Goal: Use online tool/utility: Utilize a website feature to perform a specific function

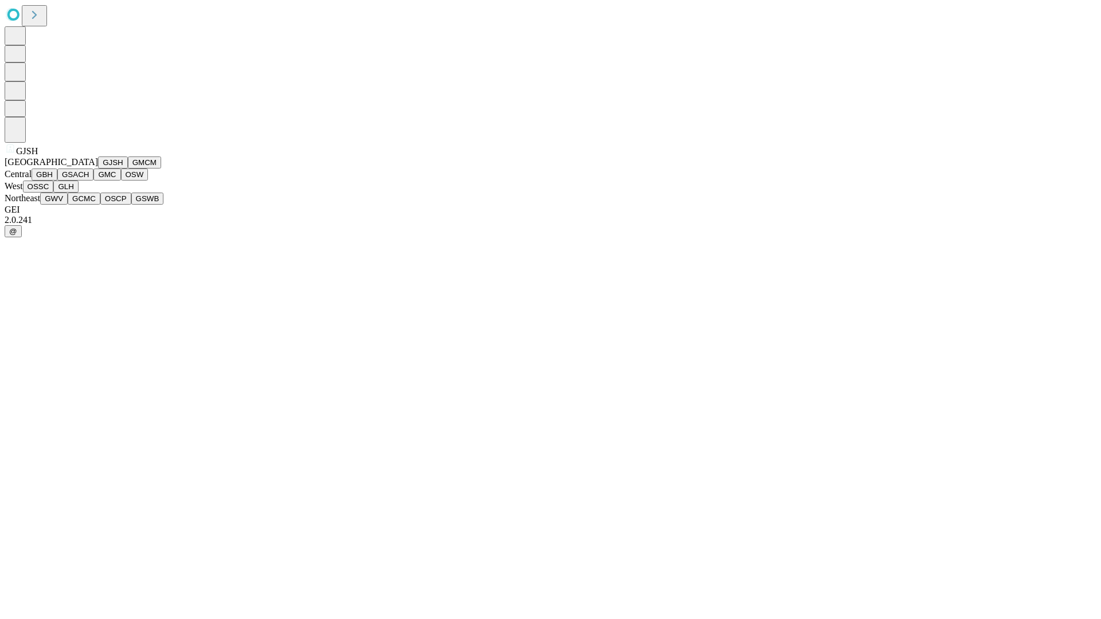
click at [98, 169] on button "GJSH" at bounding box center [113, 163] width 30 height 12
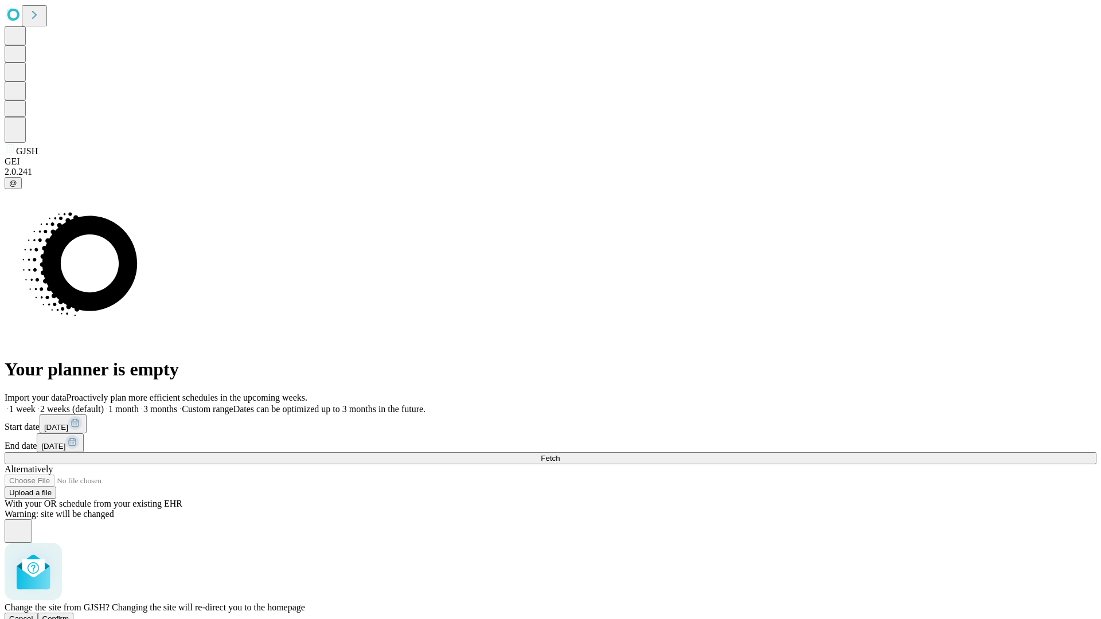
click at [69, 615] on span "Confirm" at bounding box center [55, 619] width 27 height 9
click at [139, 404] on label "1 month" at bounding box center [121, 409] width 35 height 10
click at [560, 454] on span "Fetch" at bounding box center [550, 458] width 19 height 9
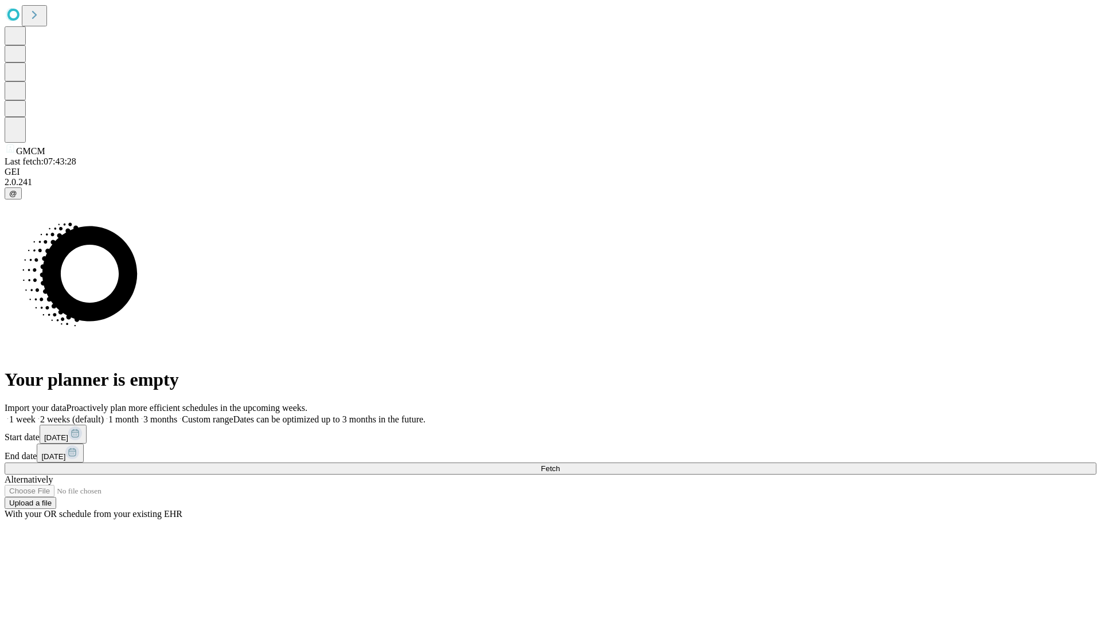
click at [139, 414] on label "1 month" at bounding box center [121, 419] width 35 height 10
click at [560, 464] on span "Fetch" at bounding box center [550, 468] width 19 height 9
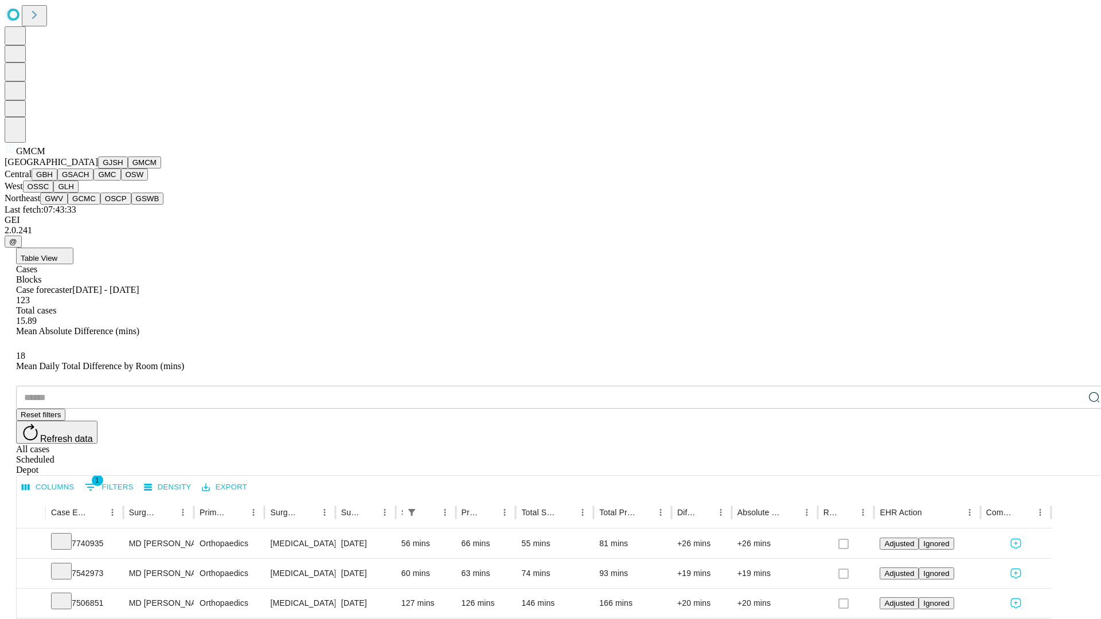
click at [57, 181] on button "GBH" at bounding box center [45, 175] width 26 height 12
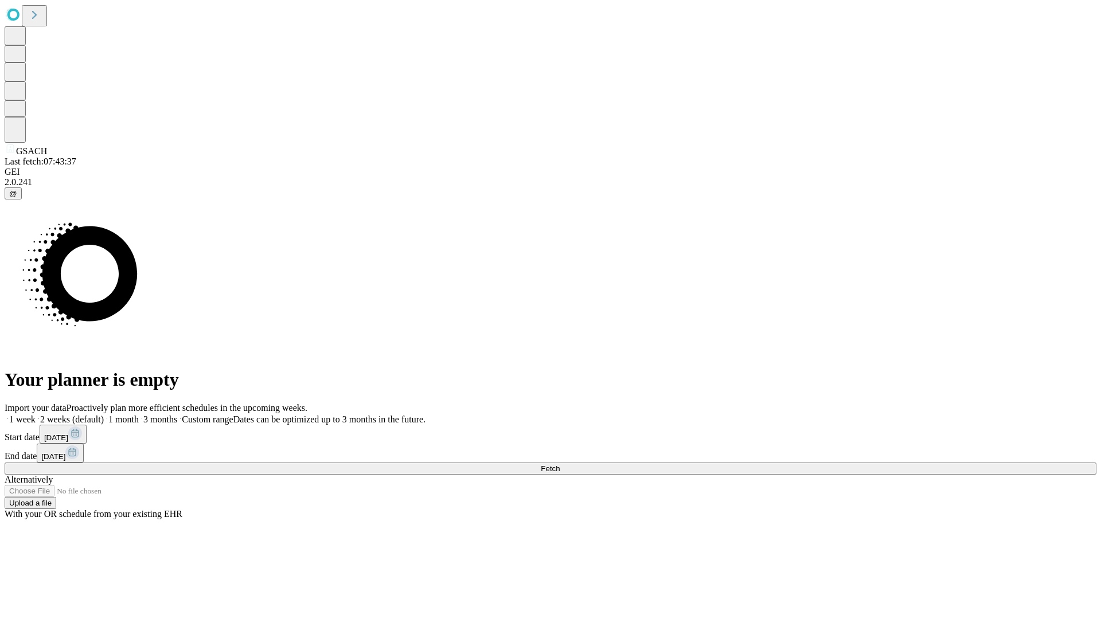
click at [139, 414] on label "1 month" at bounding box center [121, 419] width 35 height 10
click at [560, 464] on span "Fetch" at bounding box center [550, 468] width 19 height 9
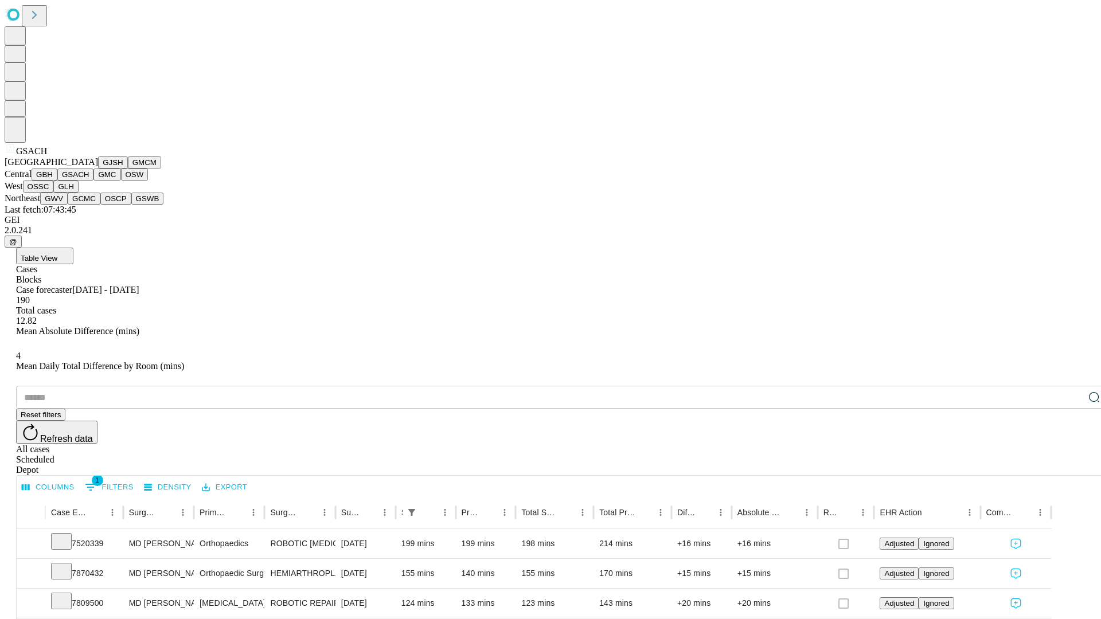
click at [93, 181] on button "GMC" at bounding box center [106, 175] width 27 height 12
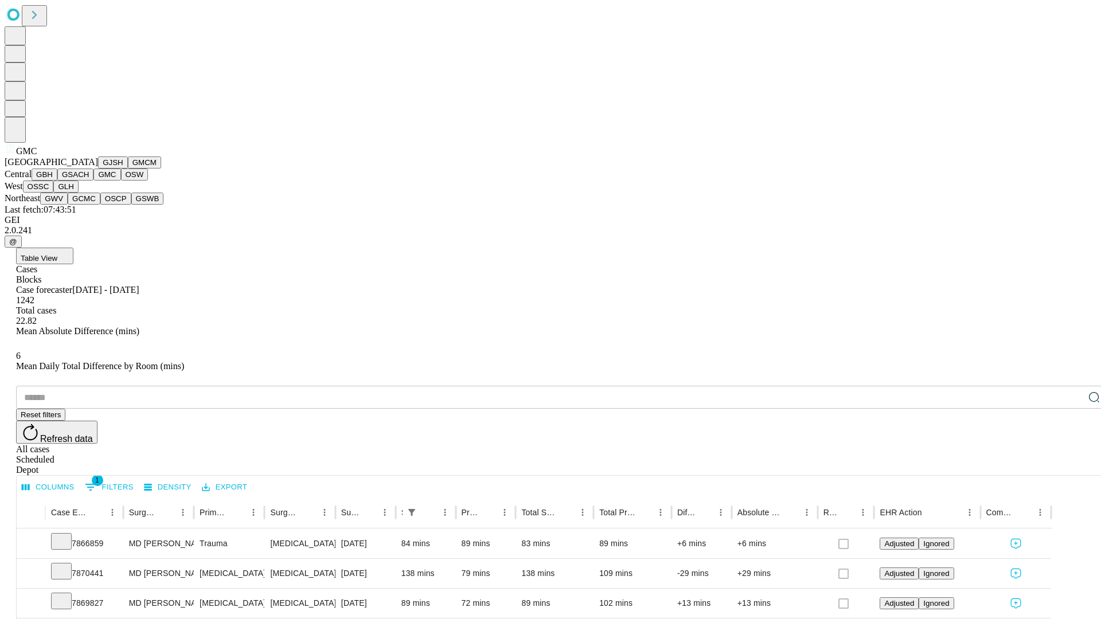
click at [121, 181] on button "OSW" at bounding box center [135, 175] width 28 height 12
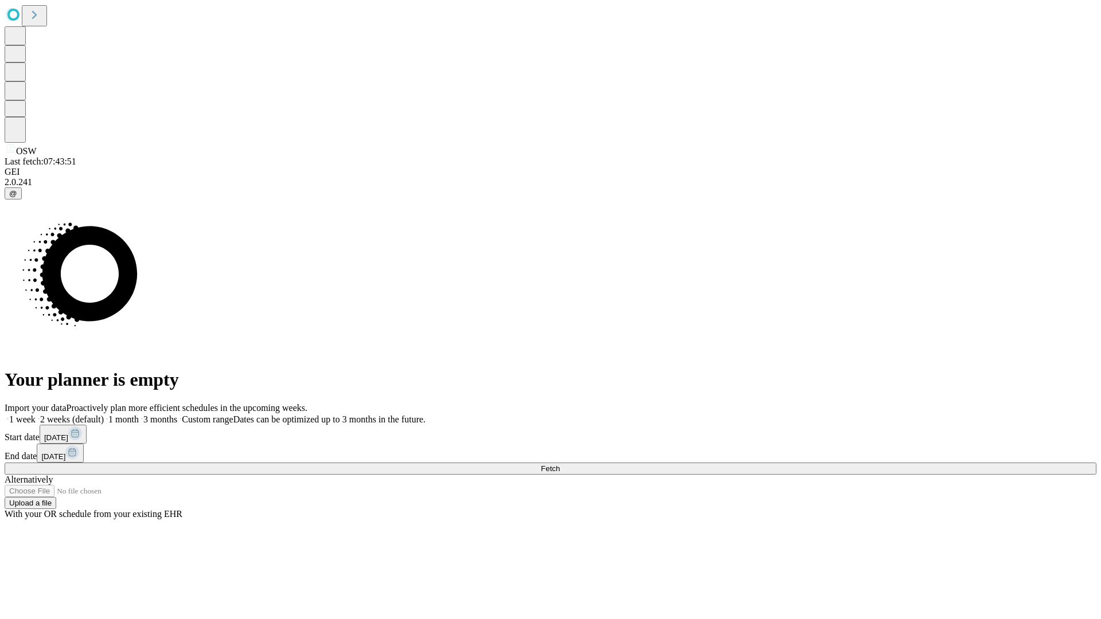
click at [139, 414] on label "1 month" at bounding box center [121, 419] width 35 height 10
click at [560, 464] on span "Fetch" at bounding box center [550, 468] width 19 height 9
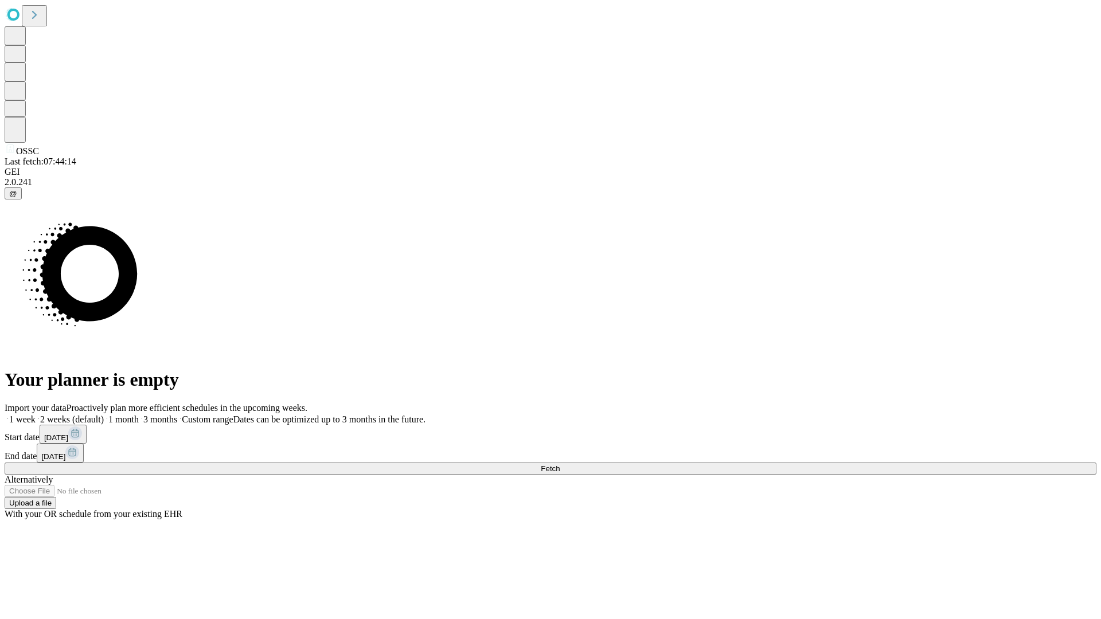
click at [139, 414] on label "1 month" at bounding box center [121, 419] width 35 height 10
click at [560, 464] on span "Fetch" at bounding box center [550, 468] width 19 height 9
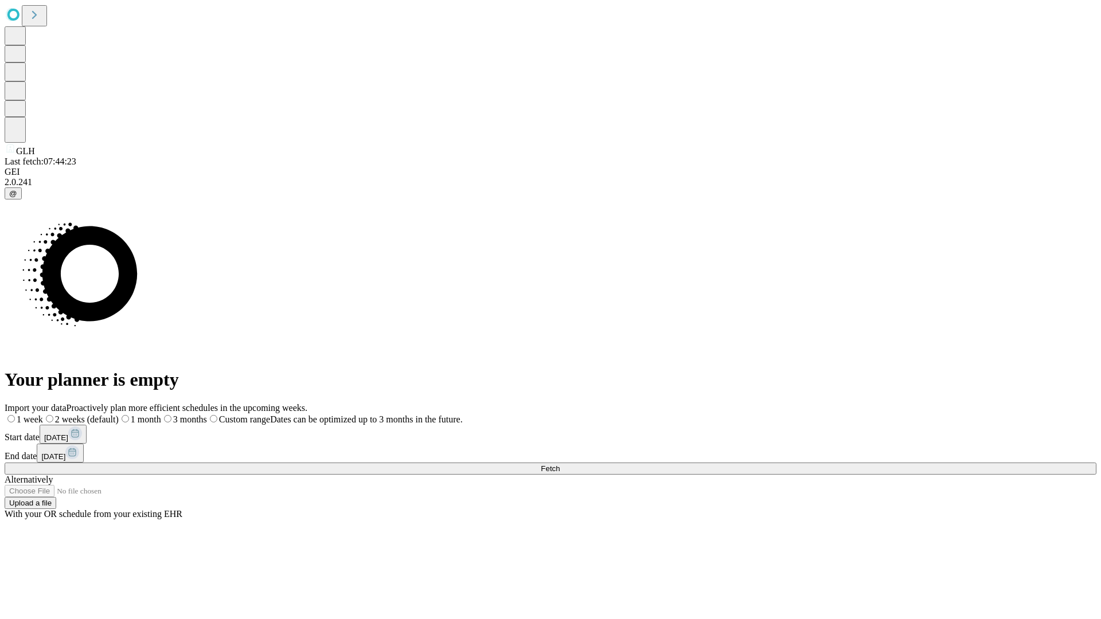
click at [161, 414] on label "1 month" at bounding box center [140, 419] width 42 height 10
click at [560, 464] on span "Fetch" at bounding box center [550, 468] width 19 height 9
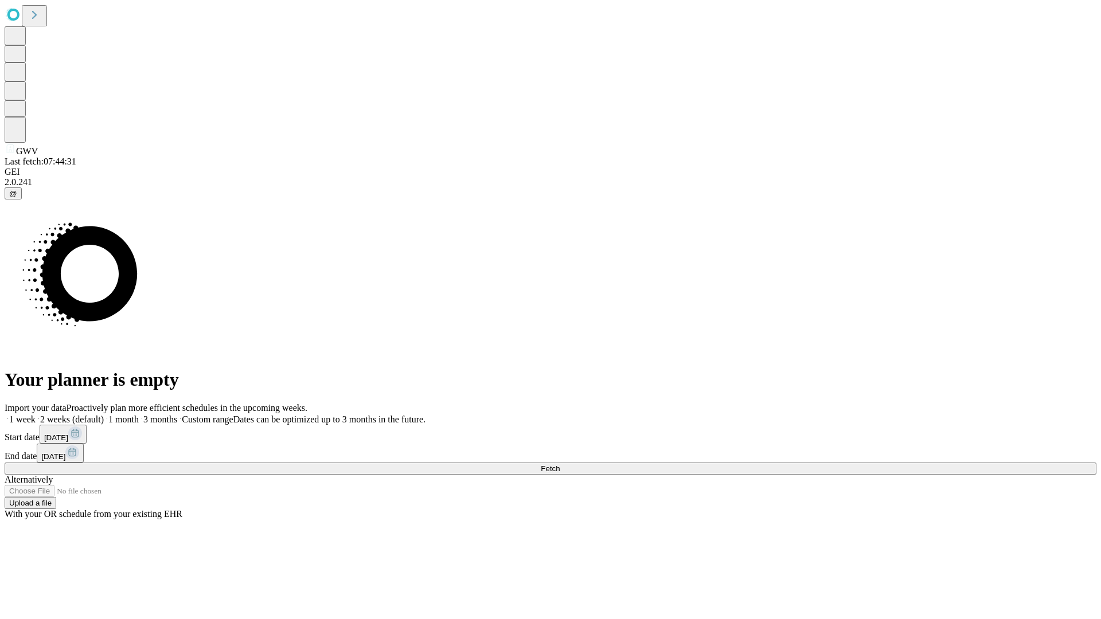
click at [560, 464] on span "Fetch" at bounding box center [550, 468] width 19 height 9
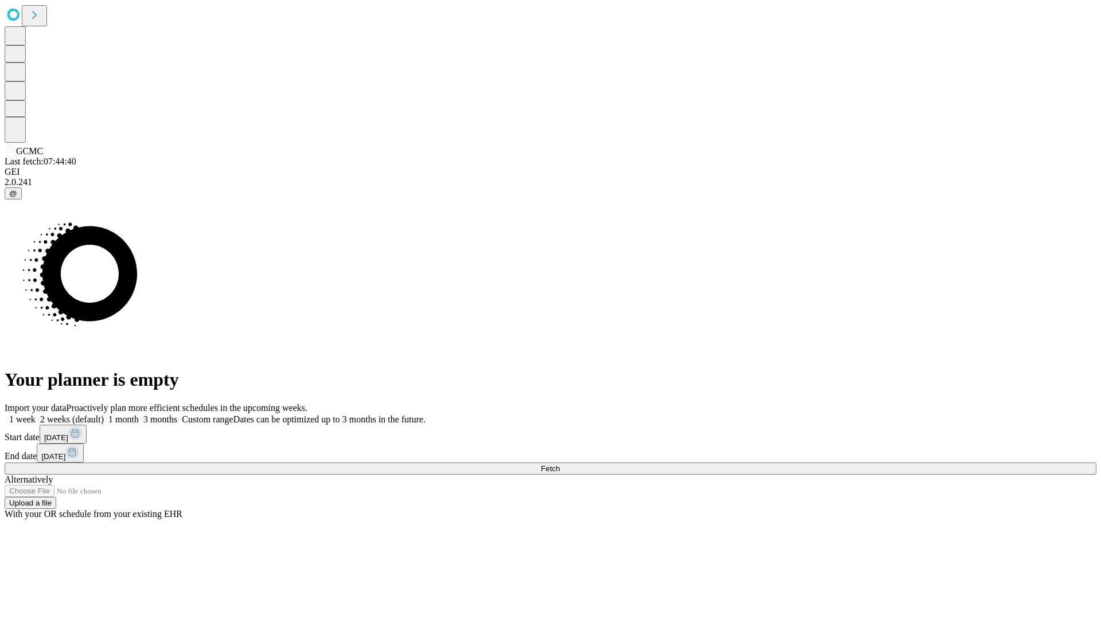
click at [139, 414] on label "1 month" at bounding box center [121, 419] width 35 height 10
click at [560, 464] on span "Fetch" at bounding box center [550, 468] width 19 height 9
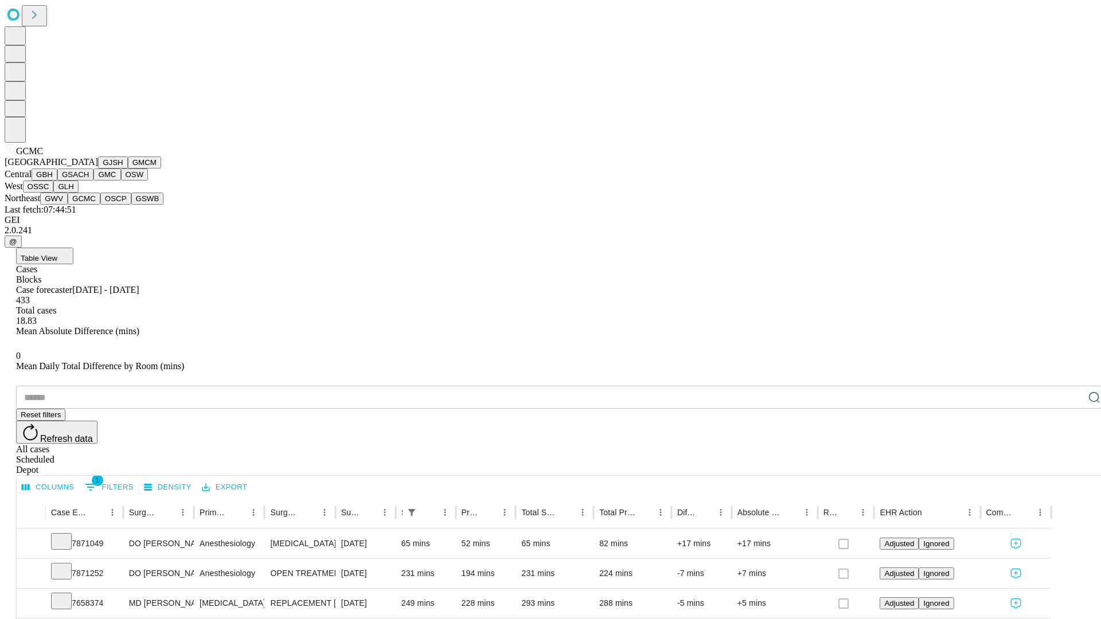
click at [100, 205] on button "OSCP" at bounding box center [115, 199] width 31 height 12
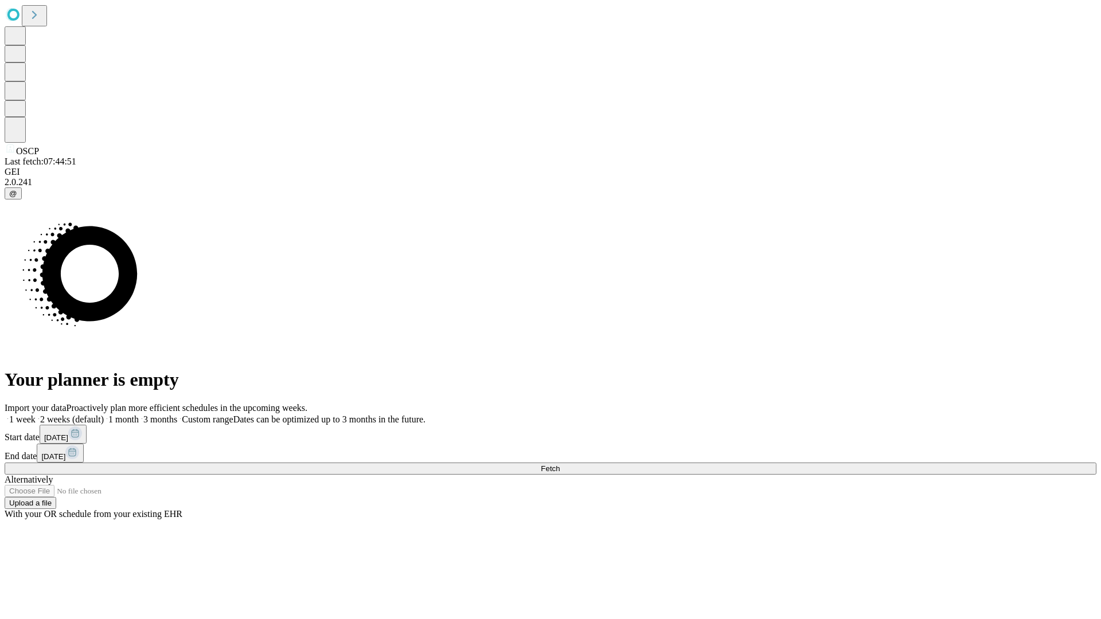
click at [139, 414] on label "1 month" at bounding box center [121, 419] width 35 height 10
click at [560, 464] on span "Fetch" at bounding box center [550, 468] width 19 height 9
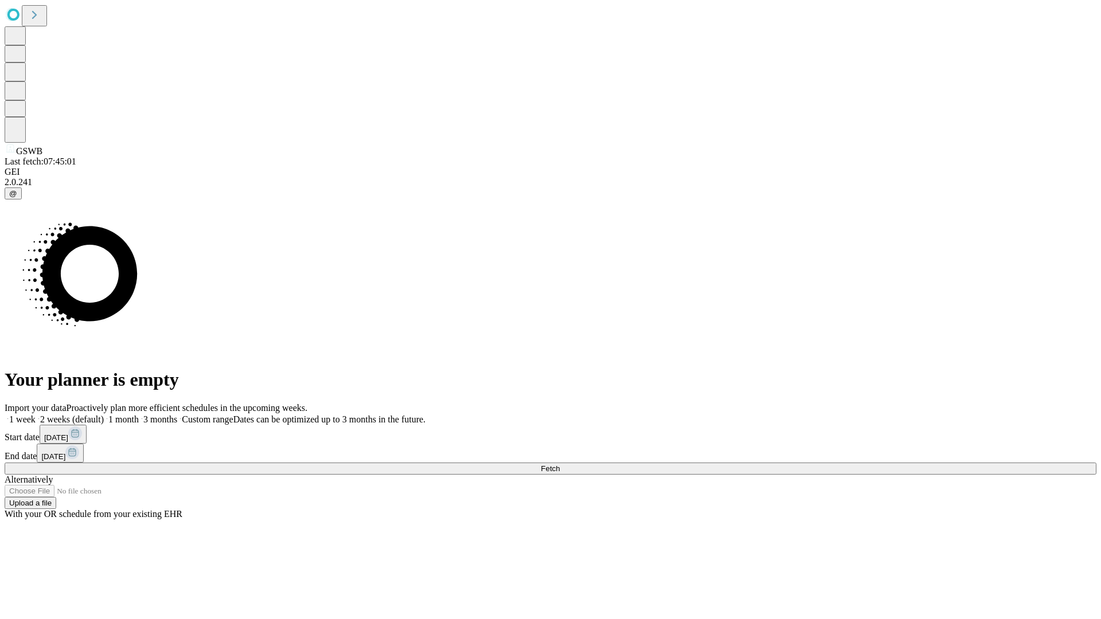
click at [139, 414] on label "1 month" at bounding box center [121, 419] width 35 height 10
click at [560, 464] on span "Fetch" at bounding box center [550, 468] width 19 height 9
